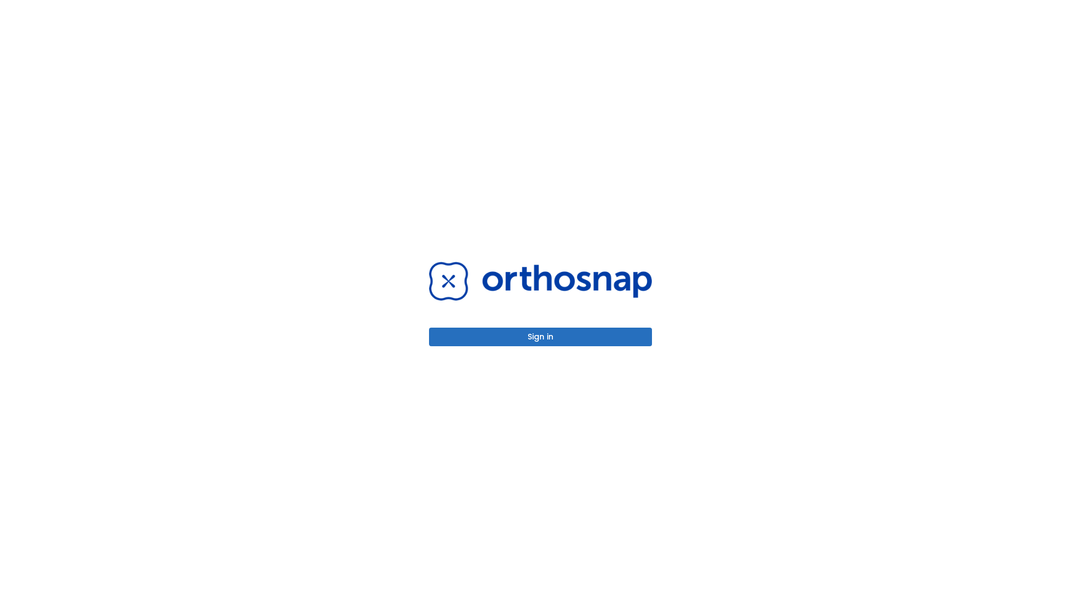
click at [540, 337] on button "Sign in" at bounding box center [540, 337] width 223 height 19
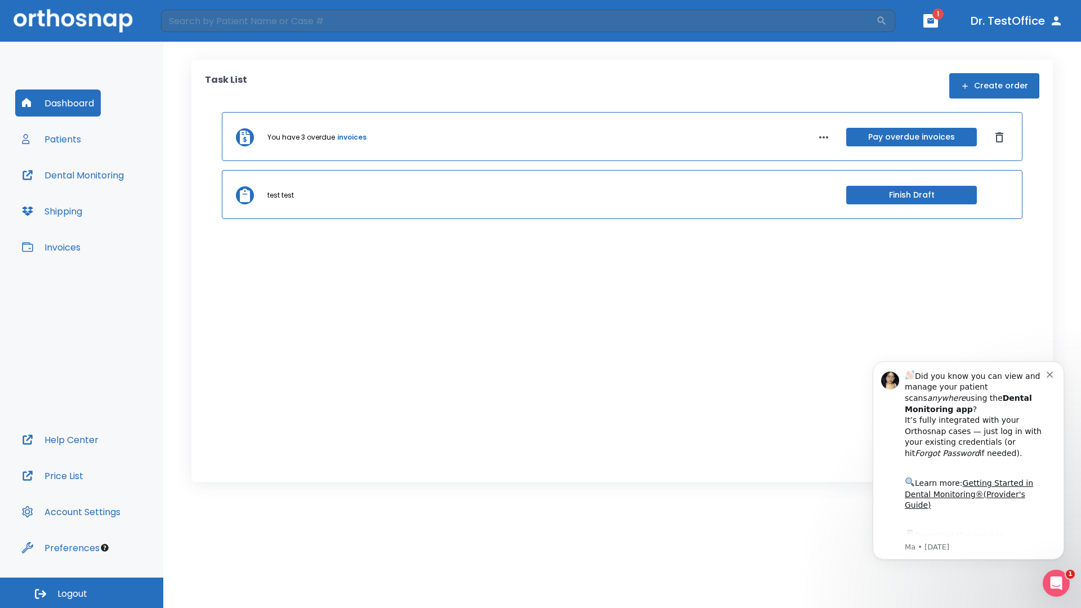
click at [82, 593] on span "Logout" at bounding box center [72, 594] width 30 height 12
